Goal: Check status: Check status

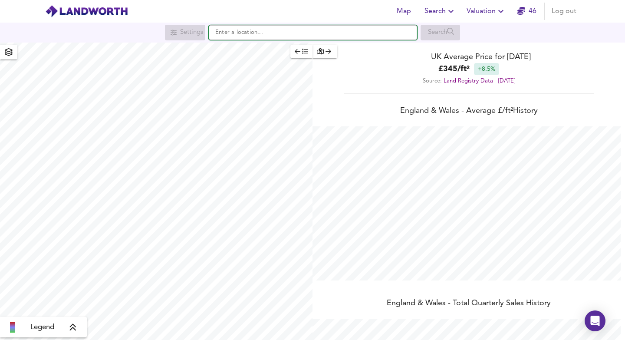
click at [277, 34] on input "text" at bounding box center [313, 32] width 208 height 15
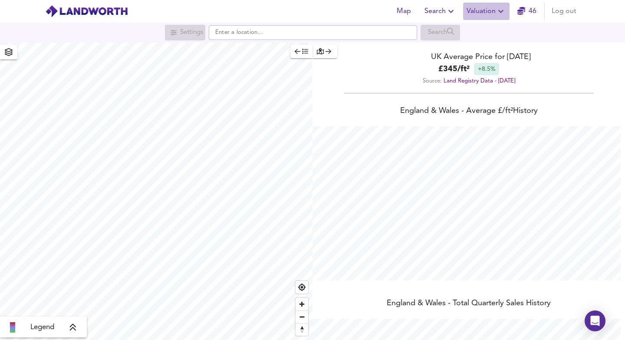
click at [489, 7] on span "Valuation" at bounding box center [487, 11] width 40 height 12
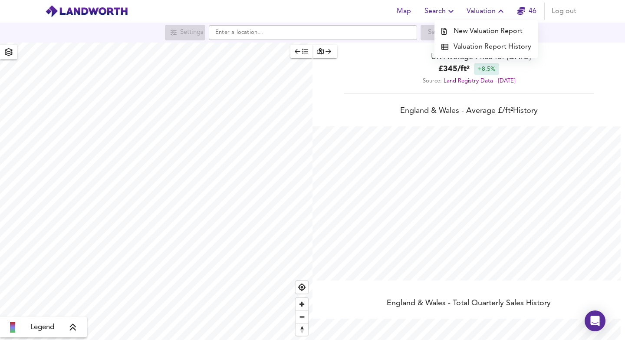
click at [473, 31] on li "New Valuation Report" at bounding box center [487, 31] width 104 height 16
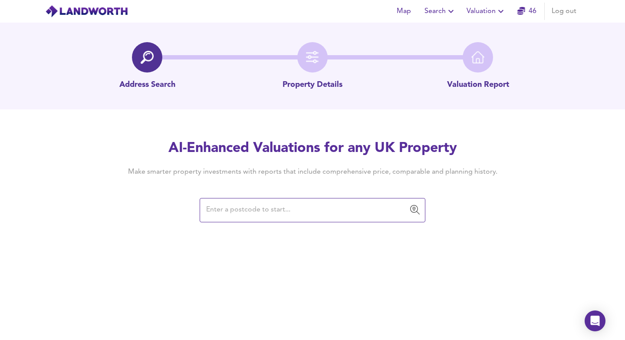
click at [485, 8] on span "Valuation" at bounding box center [487, 11] width 40 height 12
click at [489, 49] on li "Valuation Report History" at bounding box center [487, 47] width 104 height 16
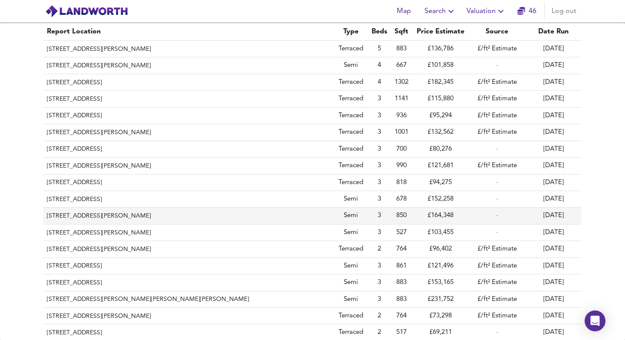
click at [155, 215] on th "[STREET_ADDRESS][PERSON_NAME]" at bounding box center [188, 216] width 290 height 16
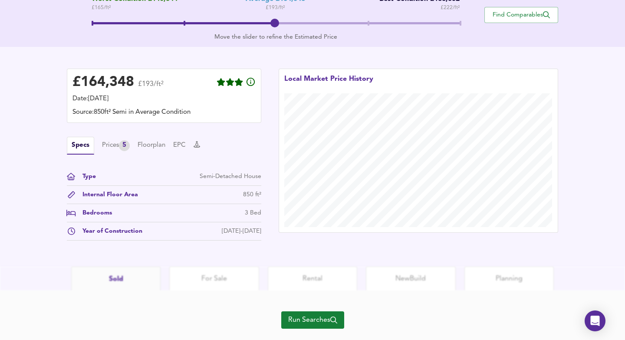
scroll to position [204, 0]
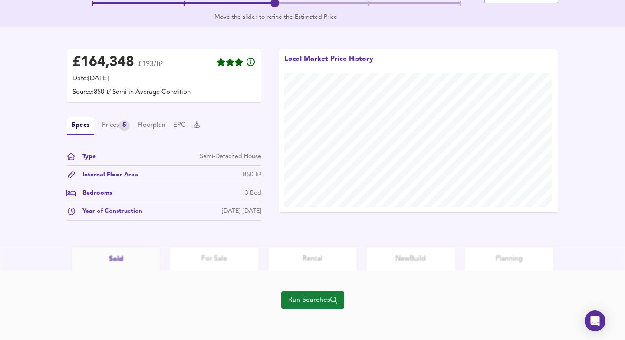
click at [307, 294] on span "Run Searches" at bounding box center [312, 300] width 49 height 12
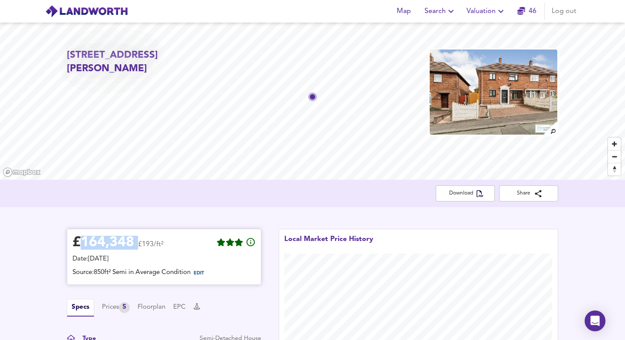
drag, startPoint x: 81, startPoint y: 244, endPoint x: 134, endPoint y: 239, distance: 53.2
click at [134, 239] on div "£ 164,348 £193/ft²" at bounding box center [117, 243] width 91 height 19
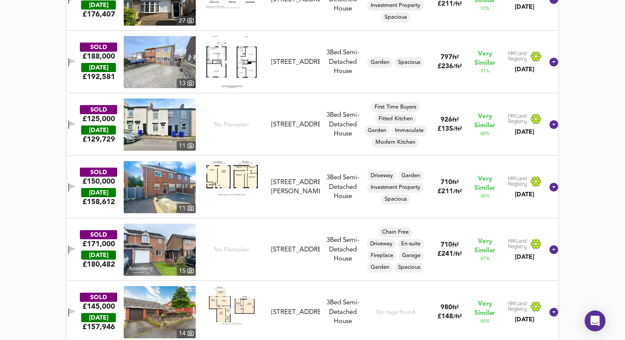
scroll to position [715, 0]
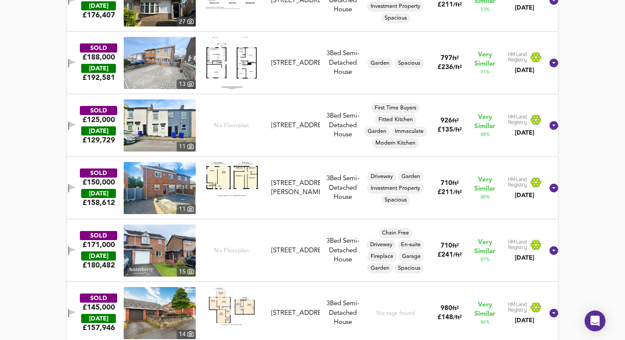
click at [160, 178] on img at bounding box center [160, 188] width 72 height 52
